Goal: Task Accomplishment & Management: Complete application form

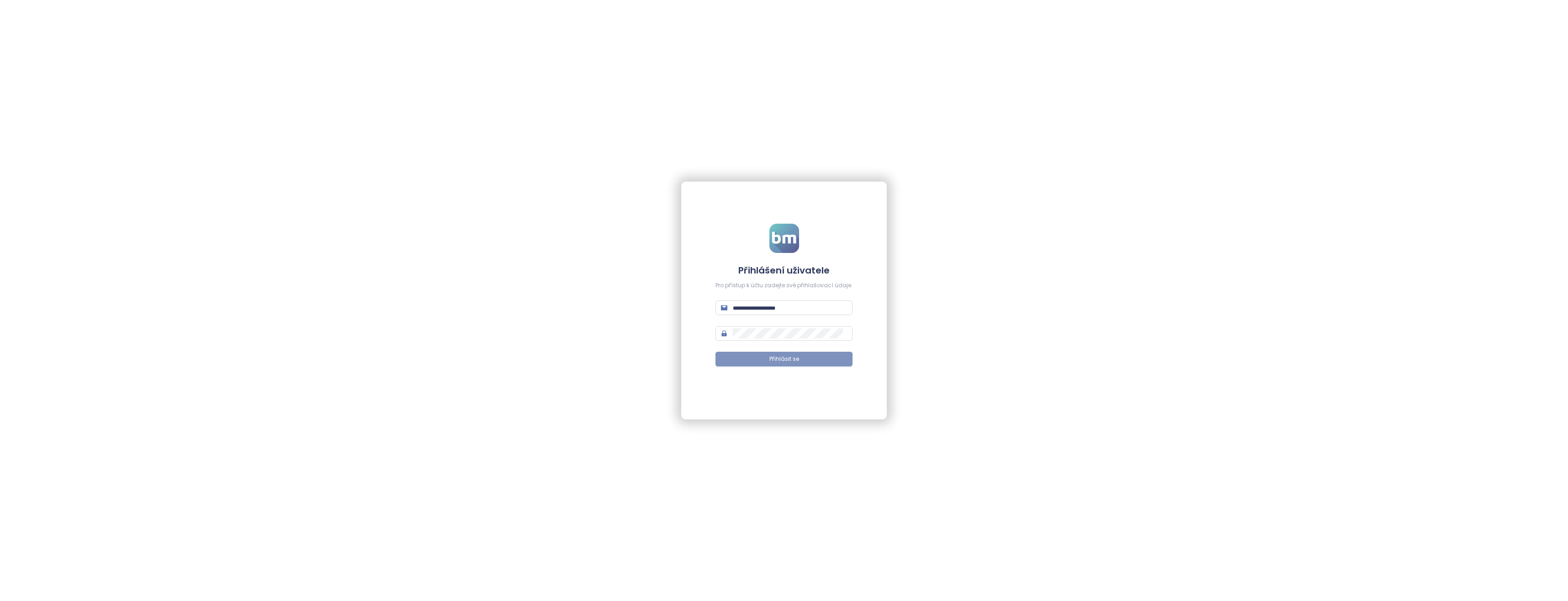
type input "**********"
click at [796, 355] on span "Přihlásit se" at bounding box center [784, 359] width 29 height 9
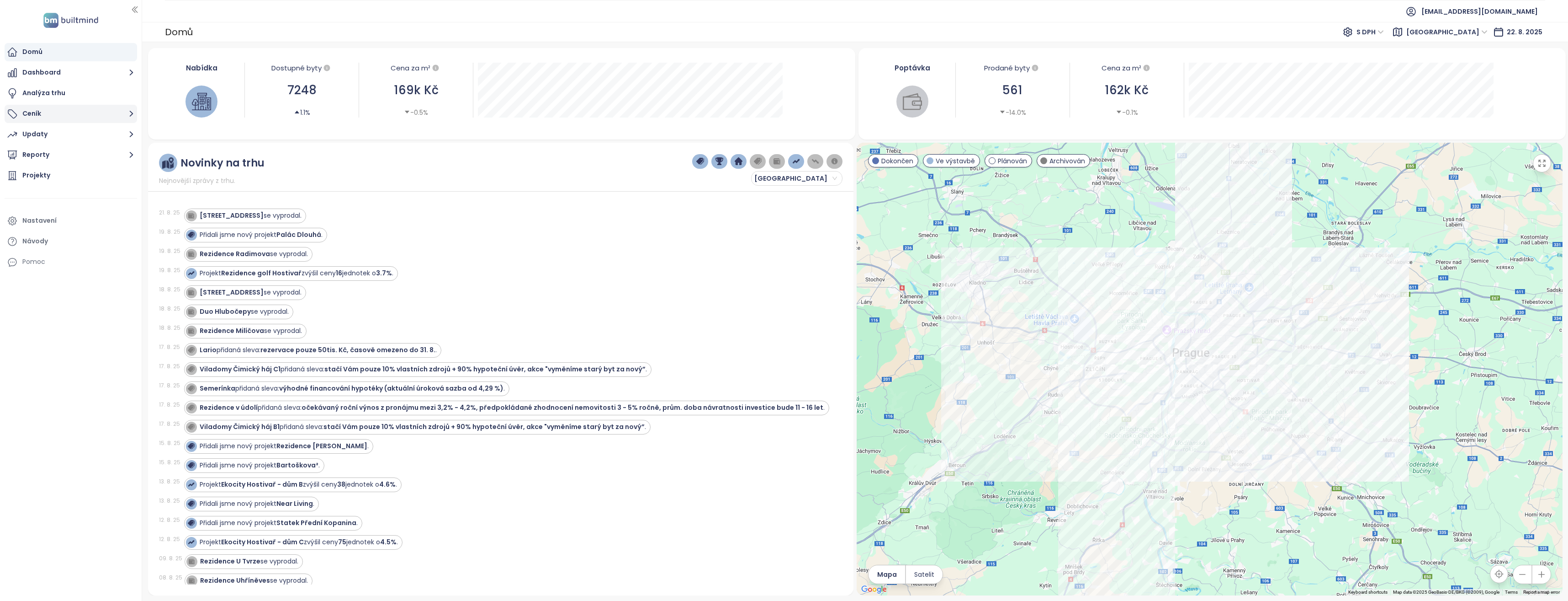
click at [56, 118] on button "Ceník" at bounding box center [71, 114] width 133 height 18
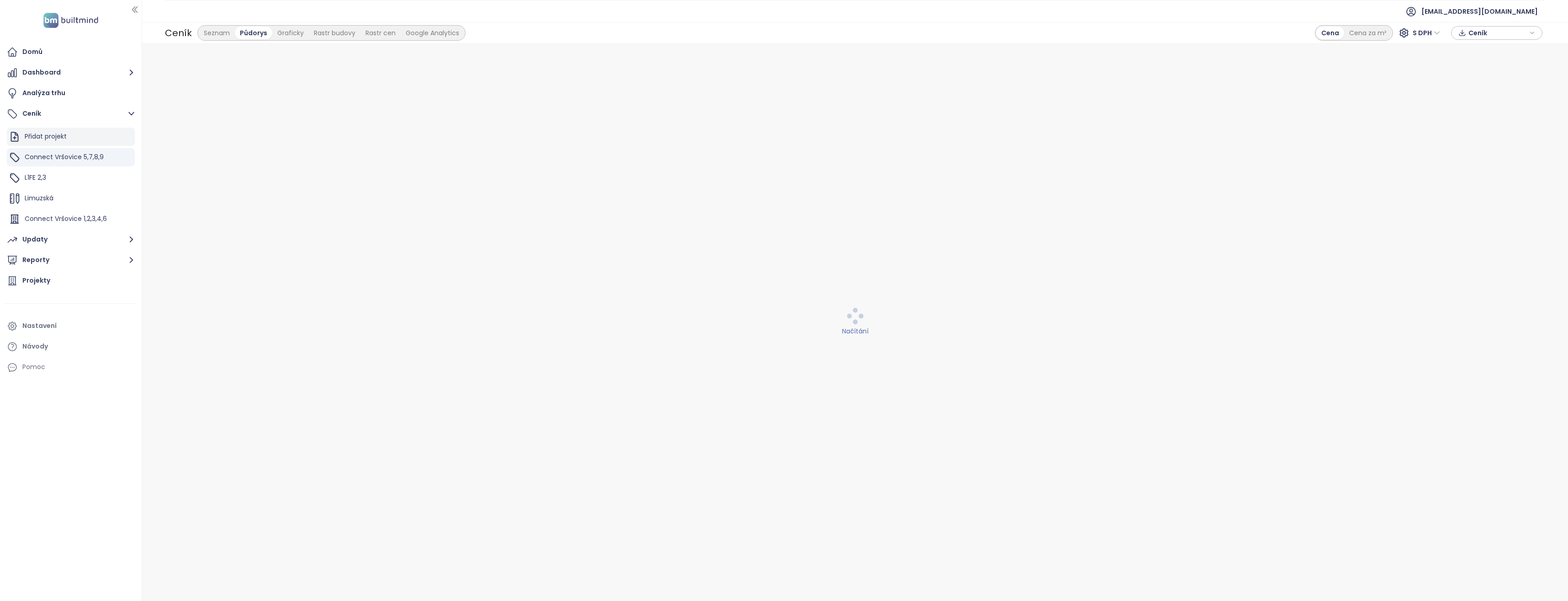
click at [48, 139] on div "Přidat projekt" at bounding box center [45, 136] width 42 height 12
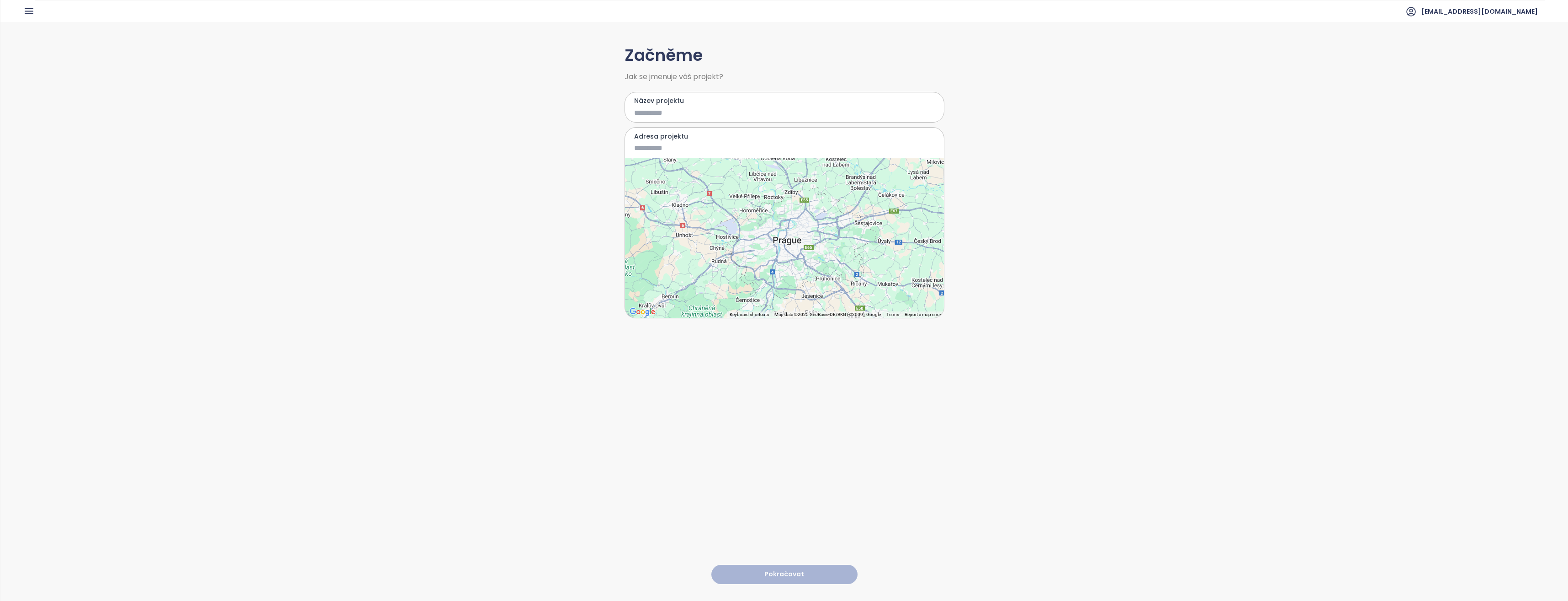
click at [697, 112] on input "Název projektu" at bounding box center [778, 112] width 287 height 12
type input "********"
click at [671, 149] on input "Adresa projektu" at bounding box center [778, 148] width 287 height 12
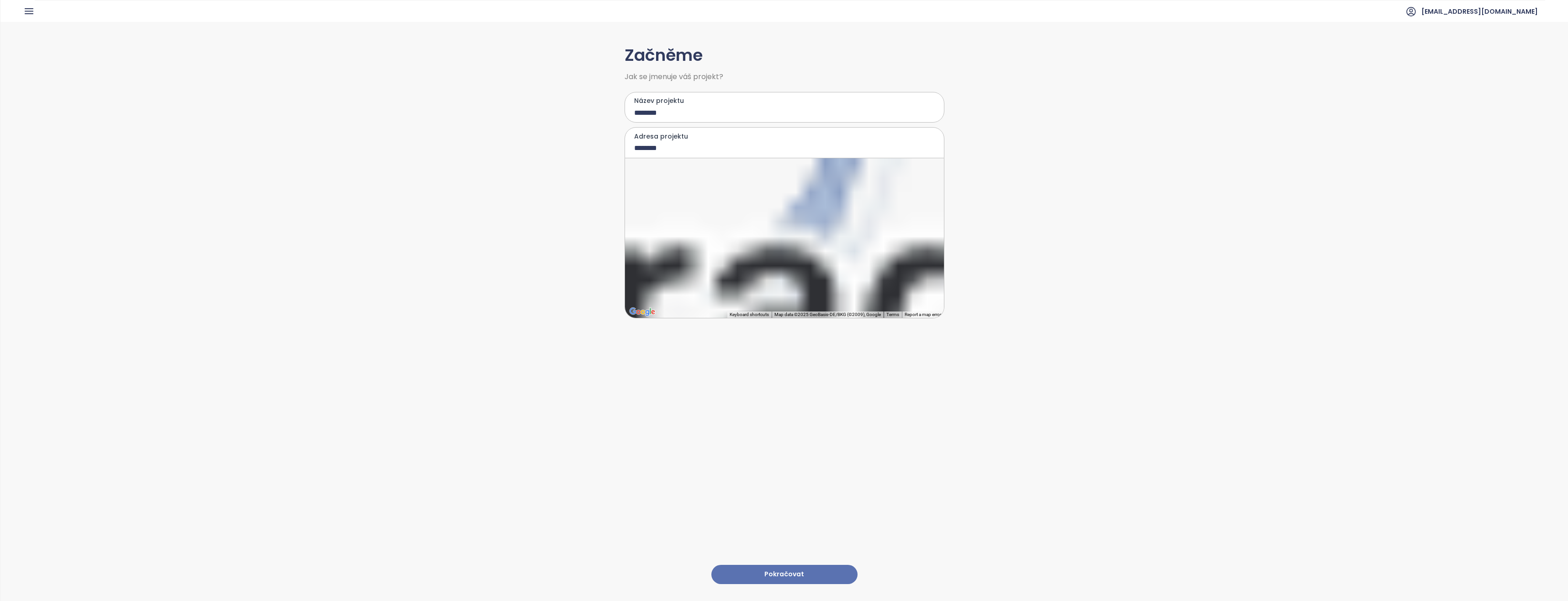
type input "**********"
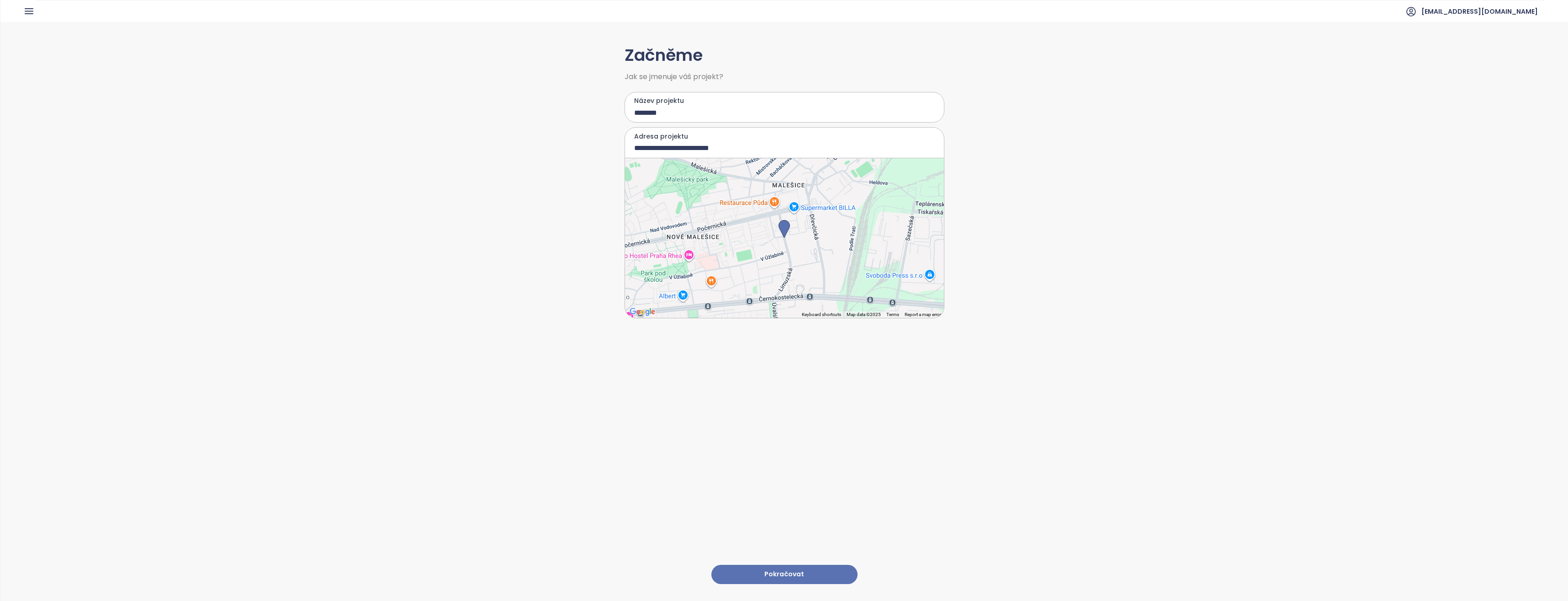
click at [799, 568] on button "Pokračovat" at bounding box center [785, 575] width 146 height 20
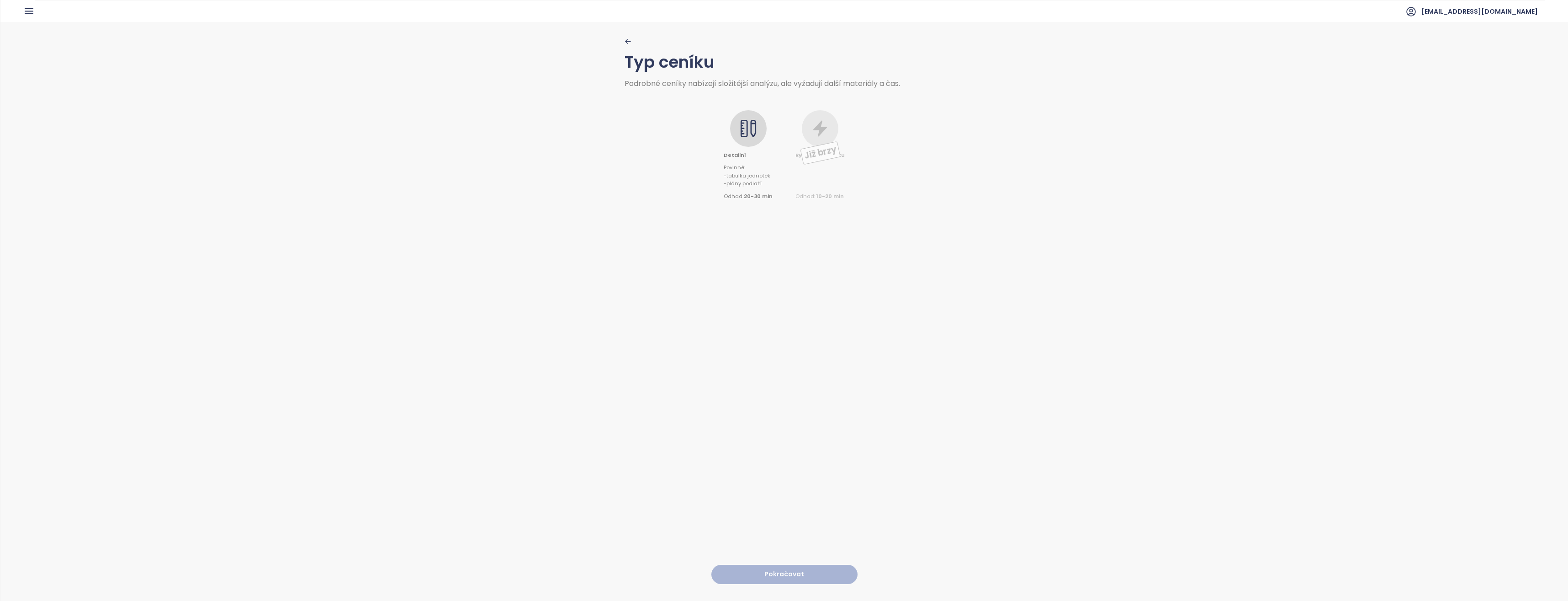
click at [747, 118] on div at bounding box center [748, 128] width 37 height 37
click at [809, 574] on button "Pokračovat" at bounding box center [785, 575] width 146 height 20
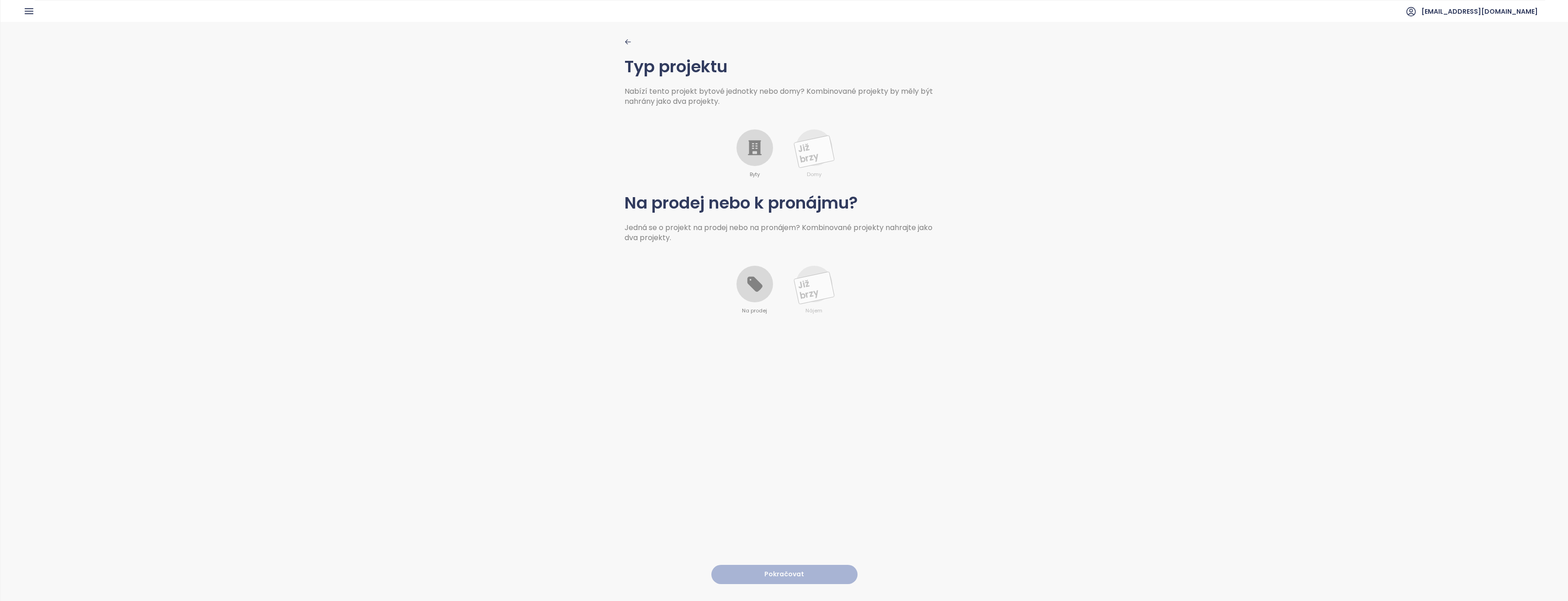
click at [759, 143] on icon at bounding box center [755, 148] width 18 height 18
click at [758, 295] on div at bounding box center [755, 284] width 37 height 37
click at [783, 565] on button "Pokračovat" at bounding box center [785, 575] width 146 height 20
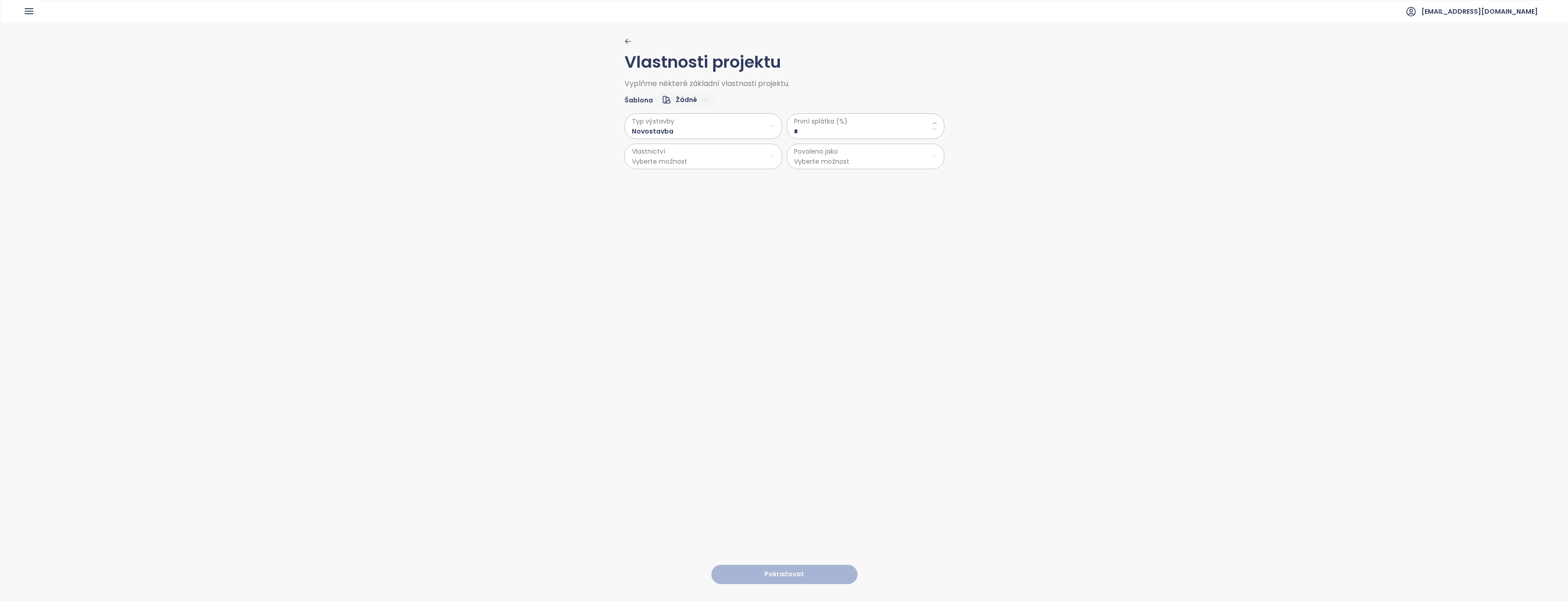
drag, startPoint x: 814, startPoint y: 135, endPoint x: 788, endPoint y: 134, distance: 26.0
click at [788, 134] on div "První splátka (%) *" at bounding box center [865, 126] width 158 height 26
type \(\%\) "**"
click at [680, 160] on html "Domů Dashboard Analýza trhu Ceník Updaty Reporty Projekty Nastavení Návody Pomo…" at bounding box center [784, 300] width 1568 height 601
click at [672, 173] on span "Osobní" at bounding box center [700, 179] width 152 height 13
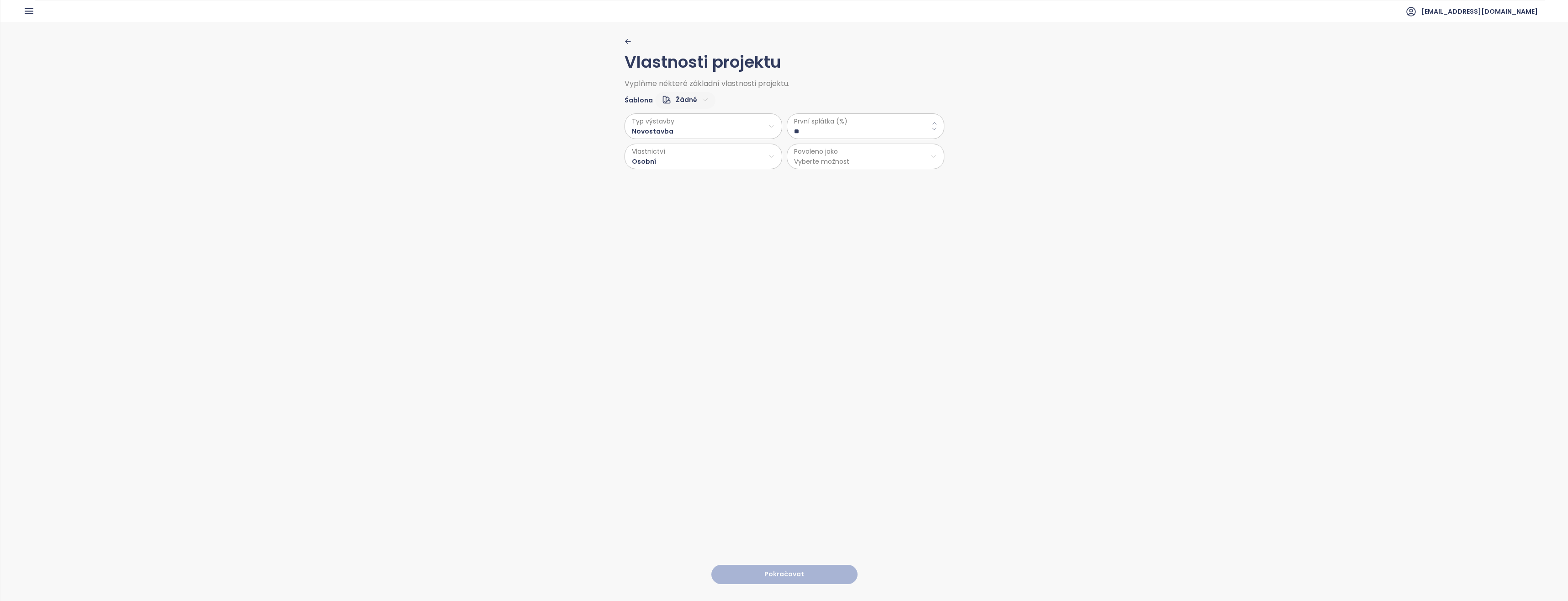
click at [824, 158] on html "Domů Dashboard Analýza trhu Ceník Updaty Reporty Projekty Nastavení Návody Pomo…" at bounding box center [784, 300] width 1568 height 601
click at [819, 180] on span "Byty" at bounding box center [862, 179] width 152 height 13
click at [792, 565] on button "Pokračovat" at bounding box center [785, 575] width 146 height 20
click at [667, 123] on html "Domů Dashboard Analýza trhu Ceník Updaty Reporty Projekty Nastavení Návody Pomo…" at bounding box center [784, 300] width 1568 height 601
click at [708, 170] on span "Vinyl" at bounding box center [701, 175] width 37 height 13
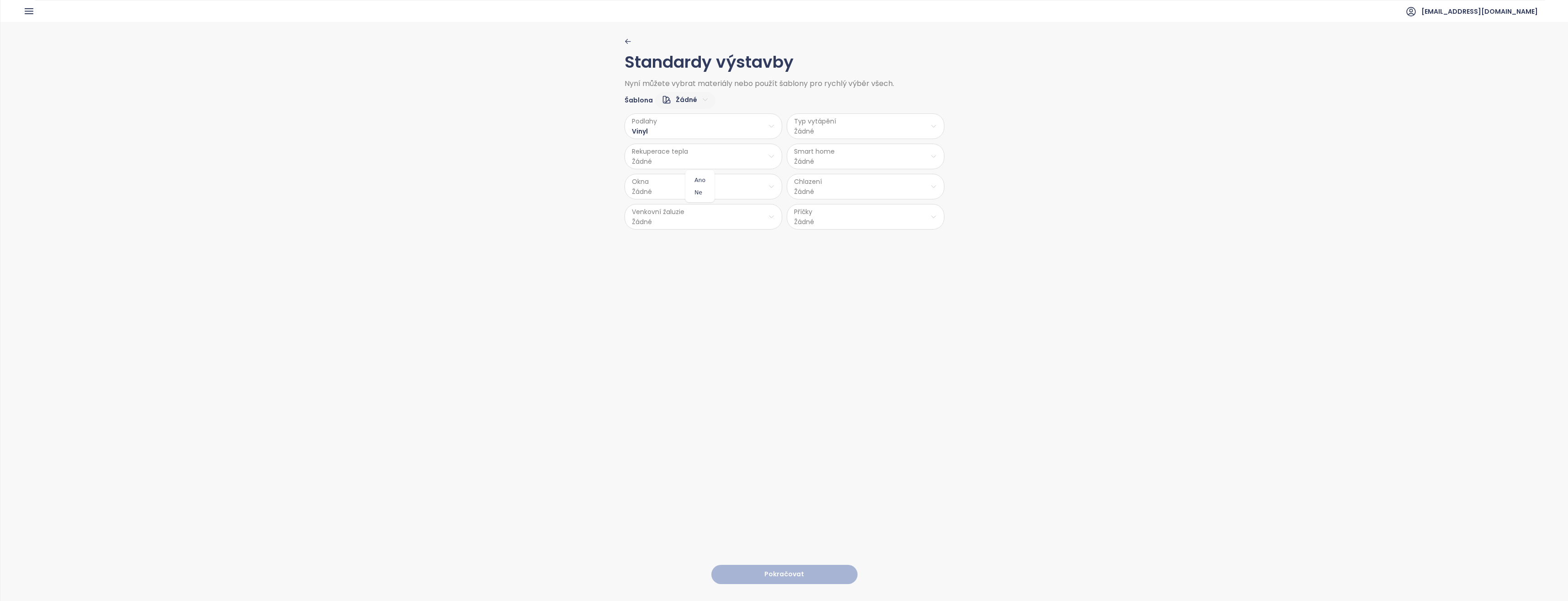
click at [698, 153] on html "Domů Dashboard Analýza trhu Ceník Updaty Reporty Projekty Nastavení Návody Pomo…" at bounding box center [784, 300] width 1568 height 601
click at [701, 181] on span "Ano" at bounding box center [700, 180] width 25 height 13
click at [695, 161] on html "Domů Dashboard Analýza trhu Ceník Updaty Reporty Projekty Nastavení Návody Pomo…" at bounding box center [784, 300] width 1568 height 601
click at [692, 190] on span "Ne" at bounding box center [701, 192] width 26 height 13
click at [680, 192] on html "Domů Dashboard Analýza trhu Ceník Updaty Reporty Projekty Nastavení Návody Pomo…" at bounding box center [784, 300] width 1568 height 601
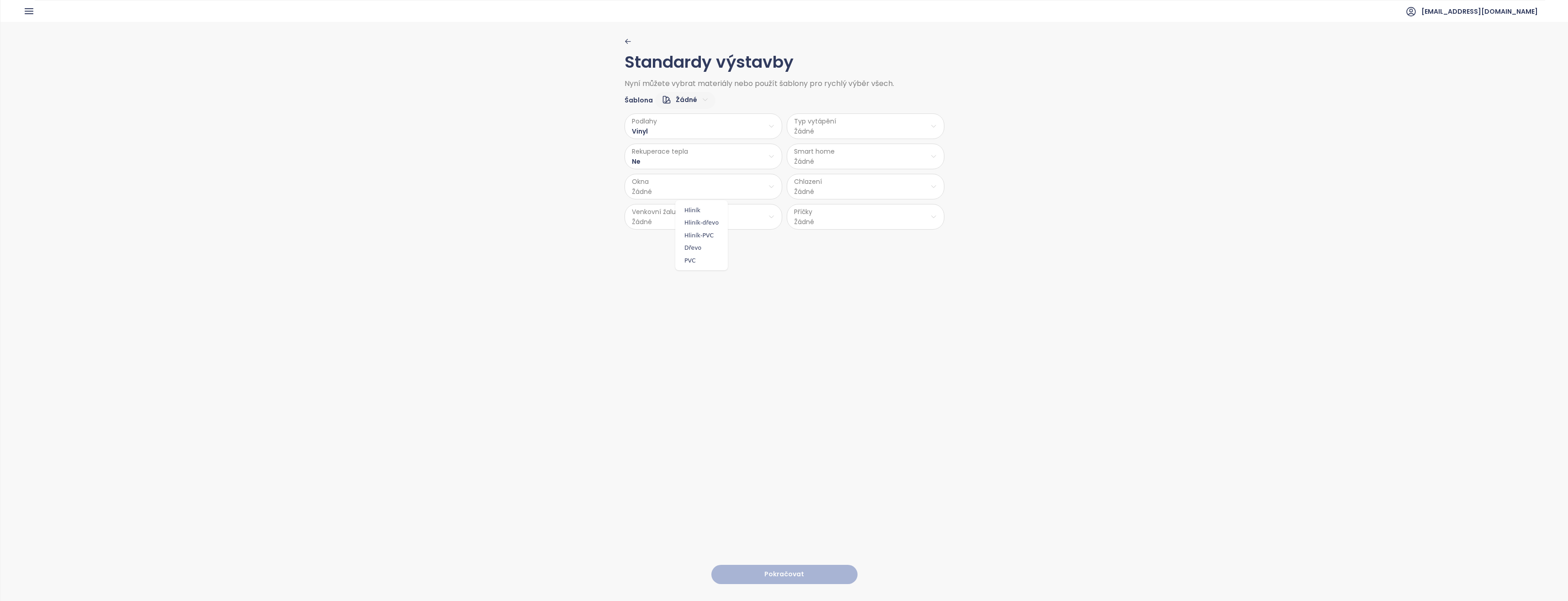
click at [677, 159] on html "Domů Dashboard Analýza trhu Ceník Updaty Reporty Projekty Nastavení Návody Pomo…" at bounding box center [784, 300] width 1568 height 601
click at [691, 162] on html "Domů Dashboard Analýza trhu Ceník Updaty Reporty Projekty Nastavení Návody Pomo…" at bounding box center [784, 300] width 1568 height 601
click at [696, 180] on span "Ano" at bounding box center [700, 180] width 25 height 13
click at [677, 191] on html "Domů Dashboard Analýza trhu Ceník Updaty Reporty Projekty Nastavení Návody Pomo…" at bounding box center [784, 300] width 1568 height 601
click at [696, 259] on span "PVC" at bounding box center [701, 260] width 48 height 13
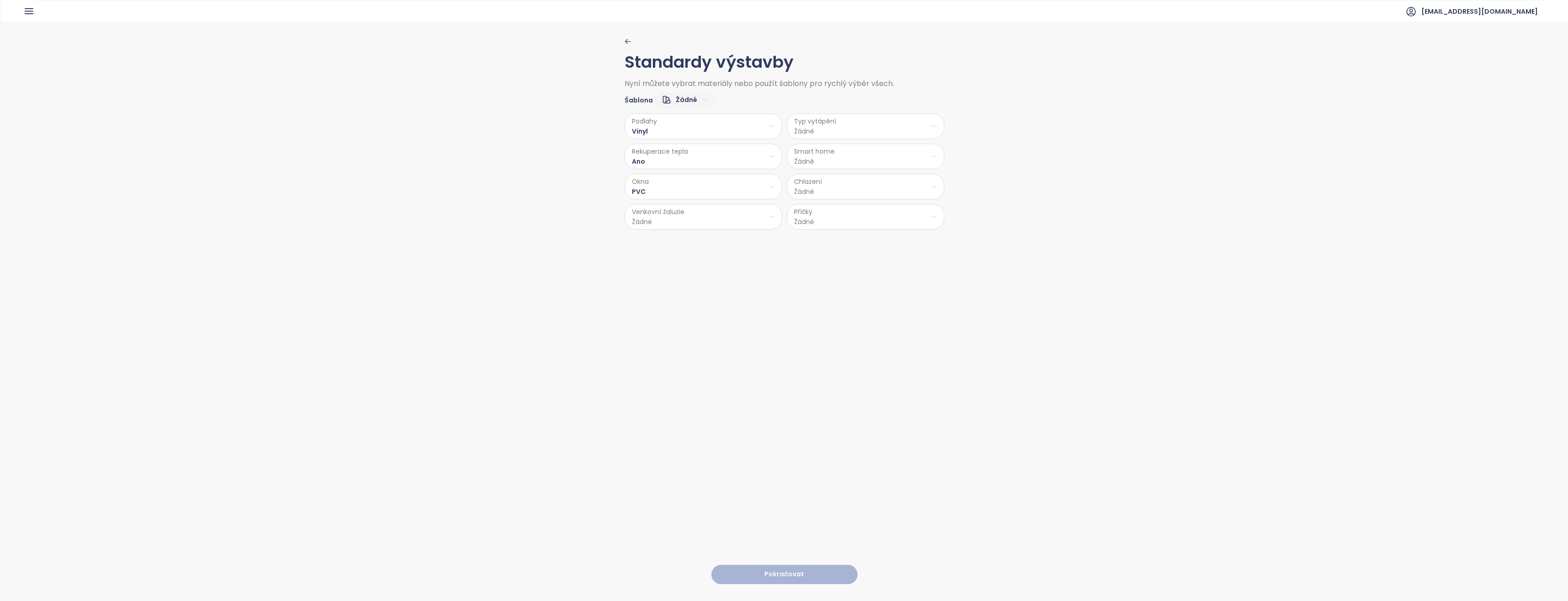
click at [666, 219] on html "Domů Dashboard Analýza trhu Ceník Updaty Reporty Projekty Nastavení Návody Pomo…" at bounding box center [784, 300] width 1568 height 601
click at [697, 252] on span "Příprava" at bounding box center [701, 252] width 37 height 13
click at [829, 130] on html "Domů Dashboard Analýza trhu Ceník Updaty Reporty Projekty Nastavení Návody Pomo…" at bounding box center [784, 300] width 1568 height 601
click at [878, 151] on span "Podlahové topení" at bounding box center [864, 150] width 63 height 13
click at [867, 158] on html "Domů Dashboard Analýza trhu Ceník Updaty Reporty Projekty Nastavení Návody Pomo…" at bounding box center [784, 300] width 1568 height 601
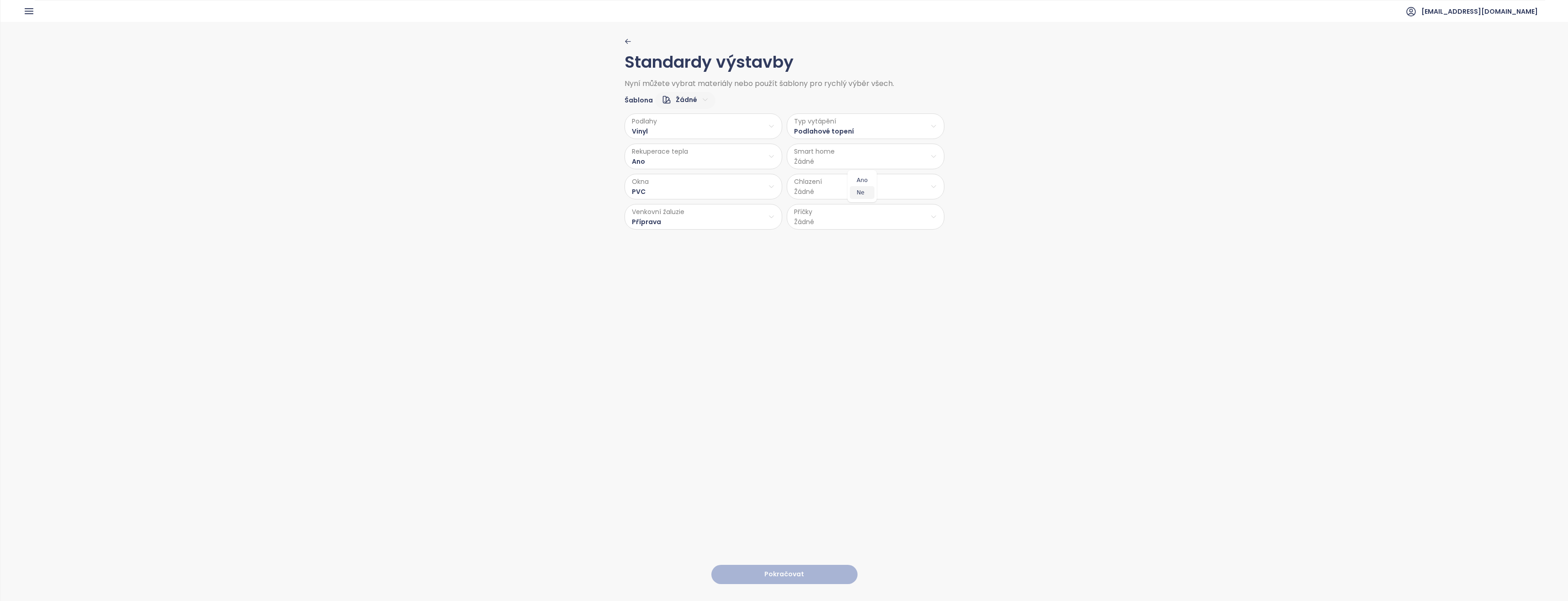
click at [866, 193] on span "Ne" at bounding box center [862, 192] width 25 height 13
click at [865, 189] on html "Domů Dashboard Analýza trhu Ceník Updaty Reporty Projekty Nastavení Návody Pomo…" at bounding box center [784, 300] width 1568 height 601
click at [876, 258] on span "Žádné" at bounding box center [866, 260] width 77 height 13
click at [841, 222] on html "Domů Dashboard Analýza trhu Ceník Updaty Reporty Projekty Nastavení Návody Pomo…" at bounding box center [784, 300] width 1568 height 601
click at [867, 251] on span "Beton" at bounding box center [864, 252] width 48 height 13
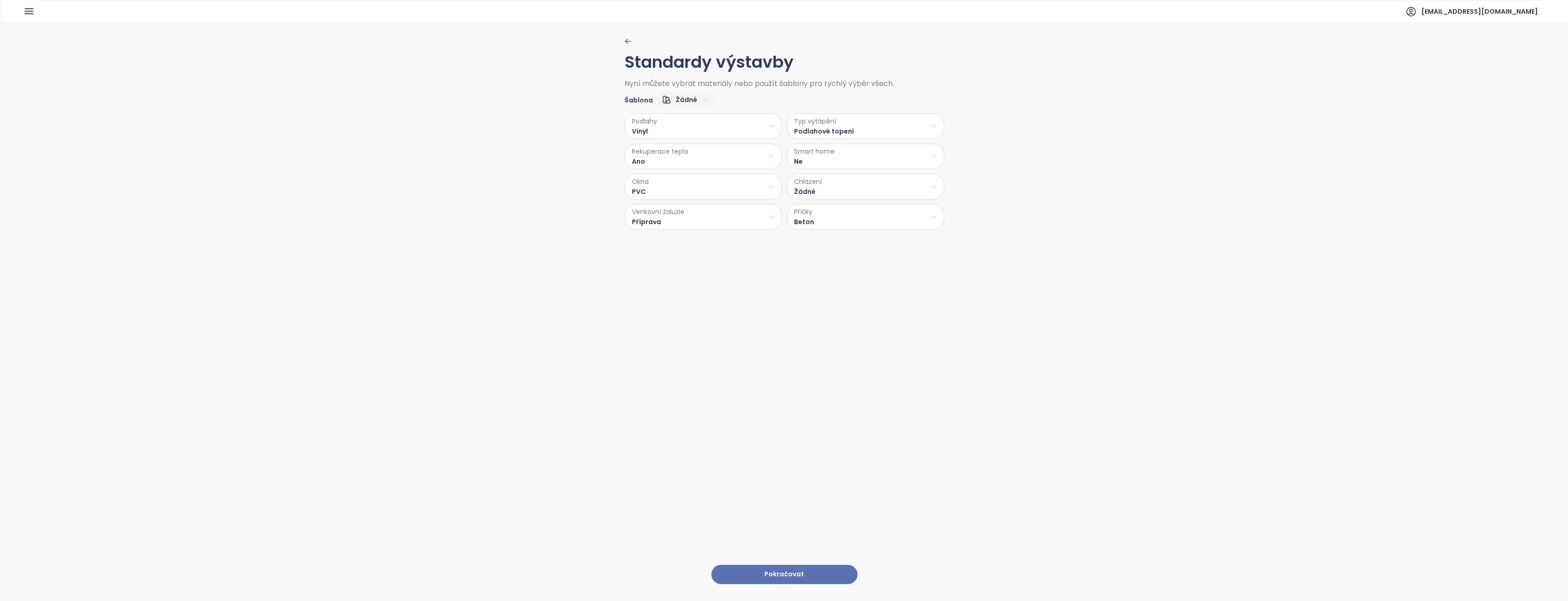
click at [858, 223] on html "Domů Dashboard Analýza trhu Ceník Updaty Reporty Projekty Nastavení Návody Pomo…" at bounding box center [784, 300] width 1568 height 601
click at [858, 242] on span "Cihla" at bounding box center [864, 240] width 48 height 13
click at [847, 252] on div "Standardy výstavby Nyní můžete vybrat materiály nebo použít šablony pro rychlý …" at bounding box center [784, 311] width 320 height 578
click at [834, 130] on html "Domů Dashboard Analýza trhu Ceník Updaty Reporty Projekty Nastavení Návody Pomo…" at bounding box center [784, 300] width 1568 height 601
click at [856, 165] on span "Stropní topení" at bounding box center [866, 162] width 70 height 13
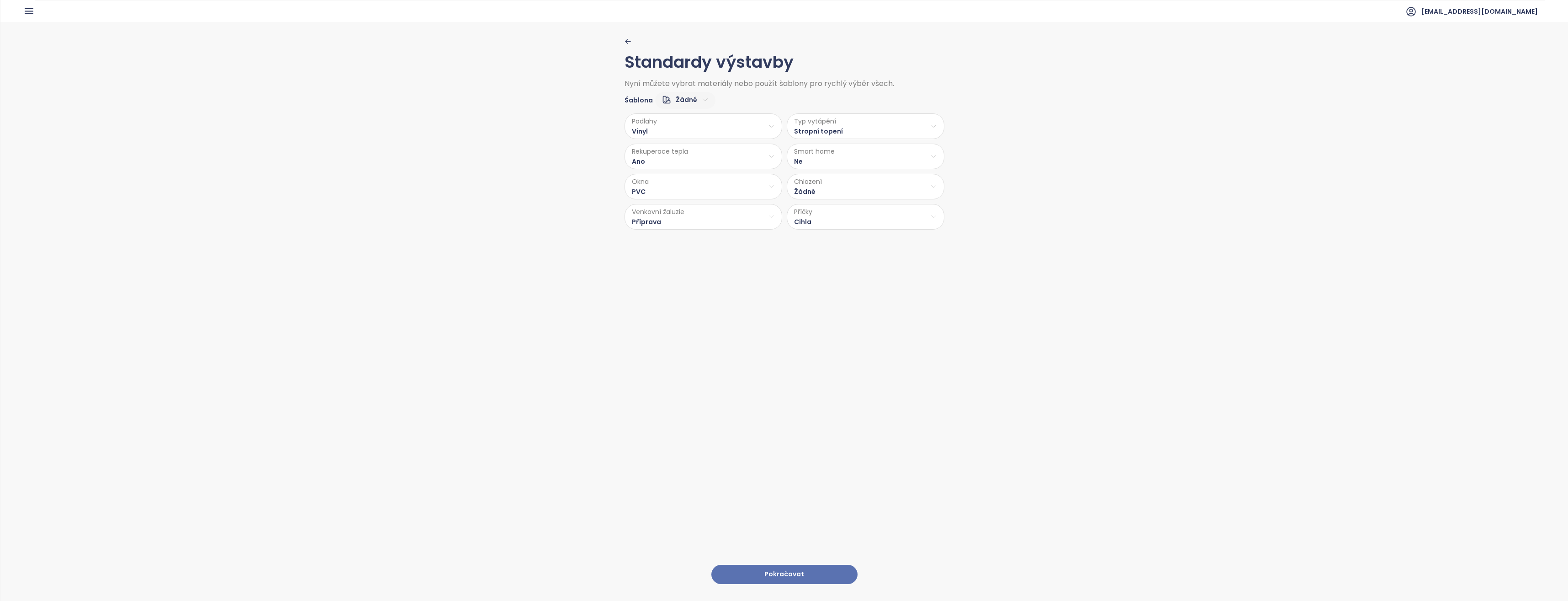
click at [811, 191] on html "Domů Dashboard Analýza trhu Ceník Updaty Reporty Projekty Nastavení Návody Pomo…" at bounding box center [784, 300] width 1568 height 601
click at [848, 236] on span "Stropní chlazení" at bounding box center [866, 235] width 77 height 13
click at [840, 274] on div "Standardy výstavby Nyní můžete vybrat materiály nebo použít šablony pro rychlý …" at bounding box center [784, 311] width 320 height 578
click at [799, 570] on button "Pokračovat" at bounding box center [785, 575] width 146 height 20
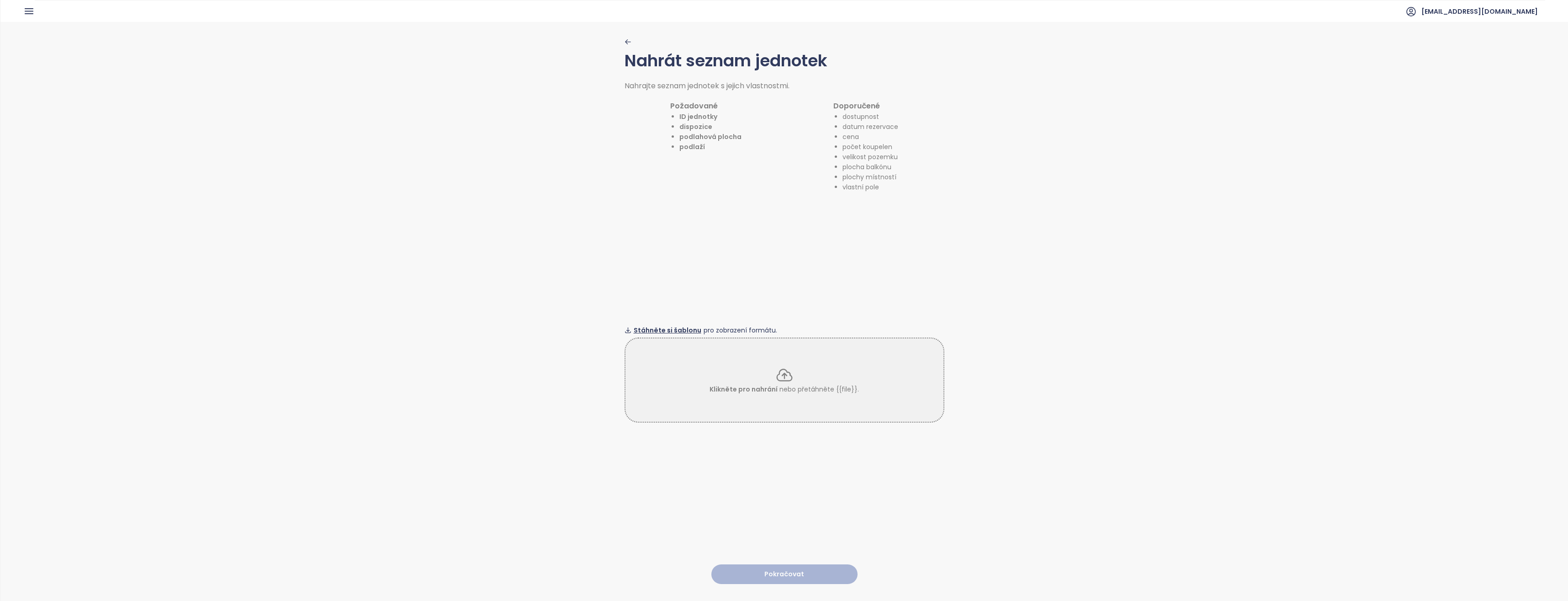
click at [675, 327] on span "Stáhněte si šablonu" at bounding box center [667, 330] width 67 height 10
